Goal: Find specific page/section: Find specific page/section

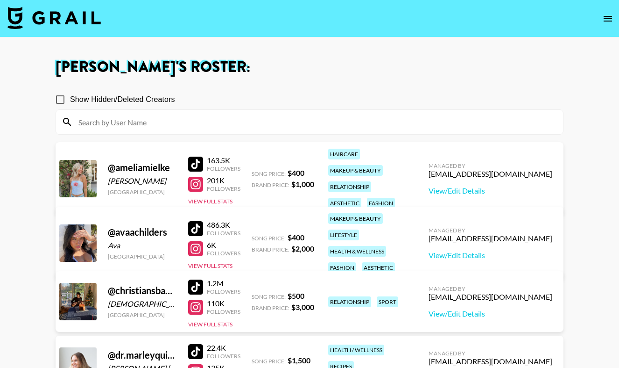
click at [606, 17] on icon "open drawer" at bounding box center [607, 18] width 11 height 11
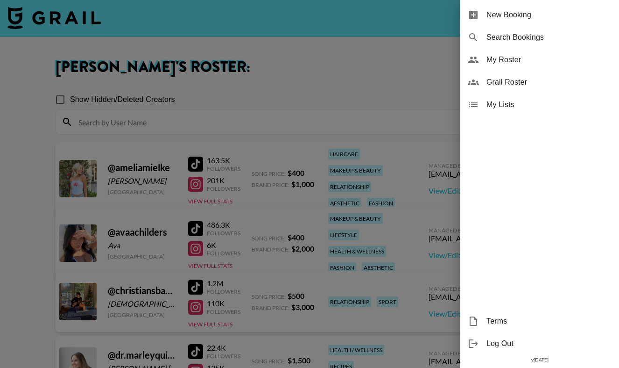
click at [80, 16] on div at bounding box center [309, 184] width 619 height 368
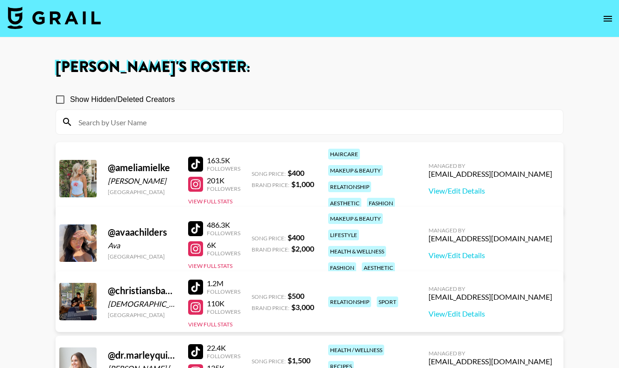
click at [80, 16] on img at bounding box center [53, 18] width 93 height 22
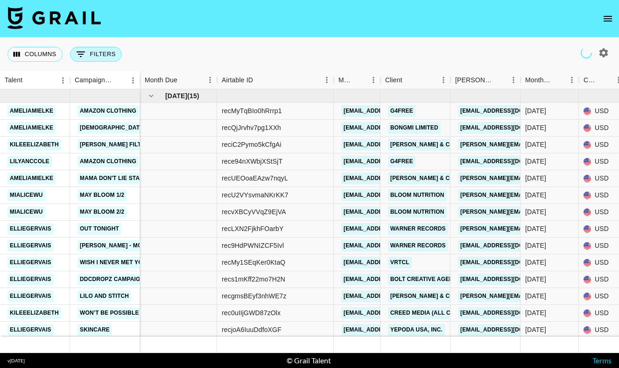
click at [120, 53] on button "0 Filters" at bounding box center [96, 54] width 52 height 15
select select "campaign"
select select "isAnyOf"
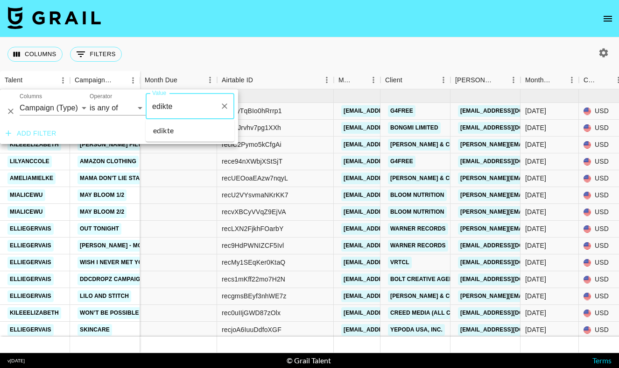
type input "edikted"
click at [176, 131] on li "edikted" at bounding box center [190, 130] width 89 height 15
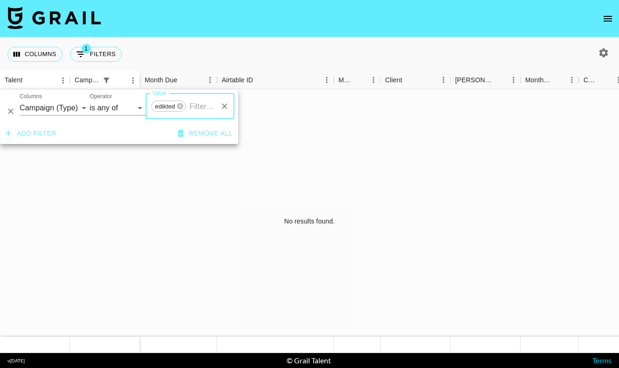
click at [599, 56] on icon "button" at bounding box center [603, 52] width 11 height 11
select select "[DATE]"
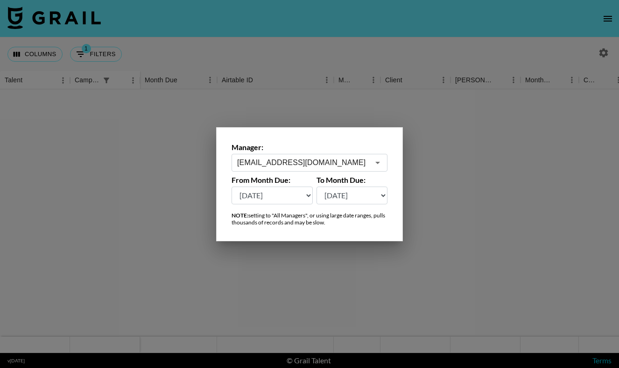
click at [332, 166] on input "[EMAIL_ADDRESS][DOMAIN_NAME]" at bounding box center [303, 162] width 132 height 11
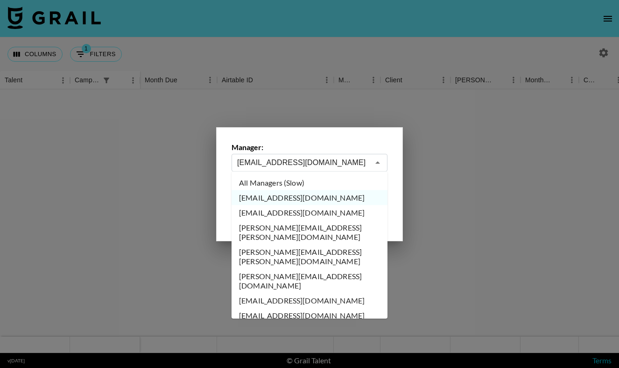
click at [293, 183] on li "All Managers (Slow)" at bounding box center [310, 182] width 156 height 15
type input "All Managers (Slow)"
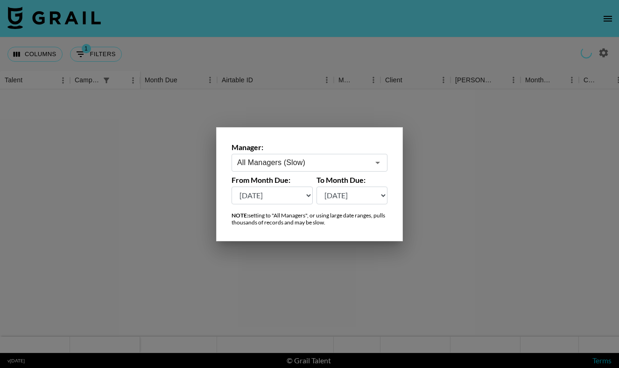
click at [279, 93] on div at bounding box center [309, 184] width 619 height 368
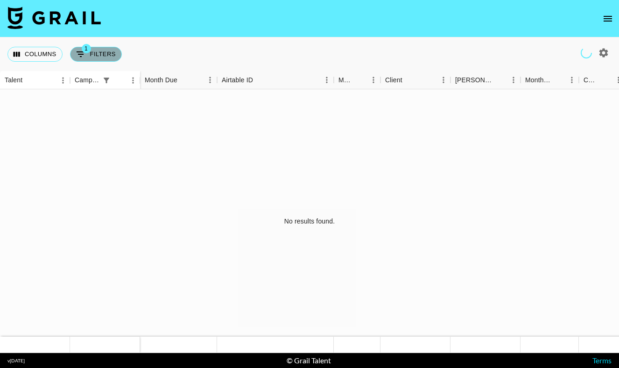
click at [101, 48] on button "1 Filters" at bounding box center [96, 54] width 52 height 15
select select "campaign"
select select "isAnyOf"
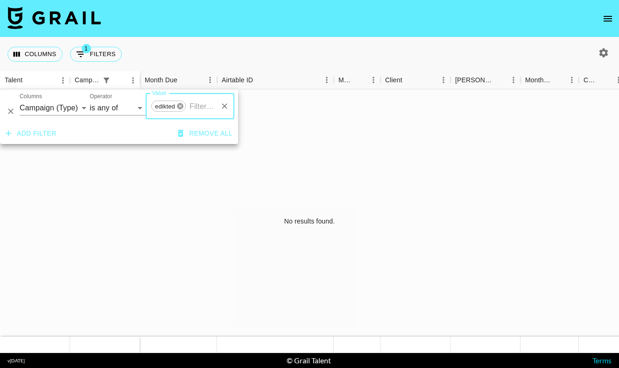
click at [179, 106] on icon at bounding box center [180, 106] width 6 height 6
